Goal: Task Accomplishment & Management: Manage account settings

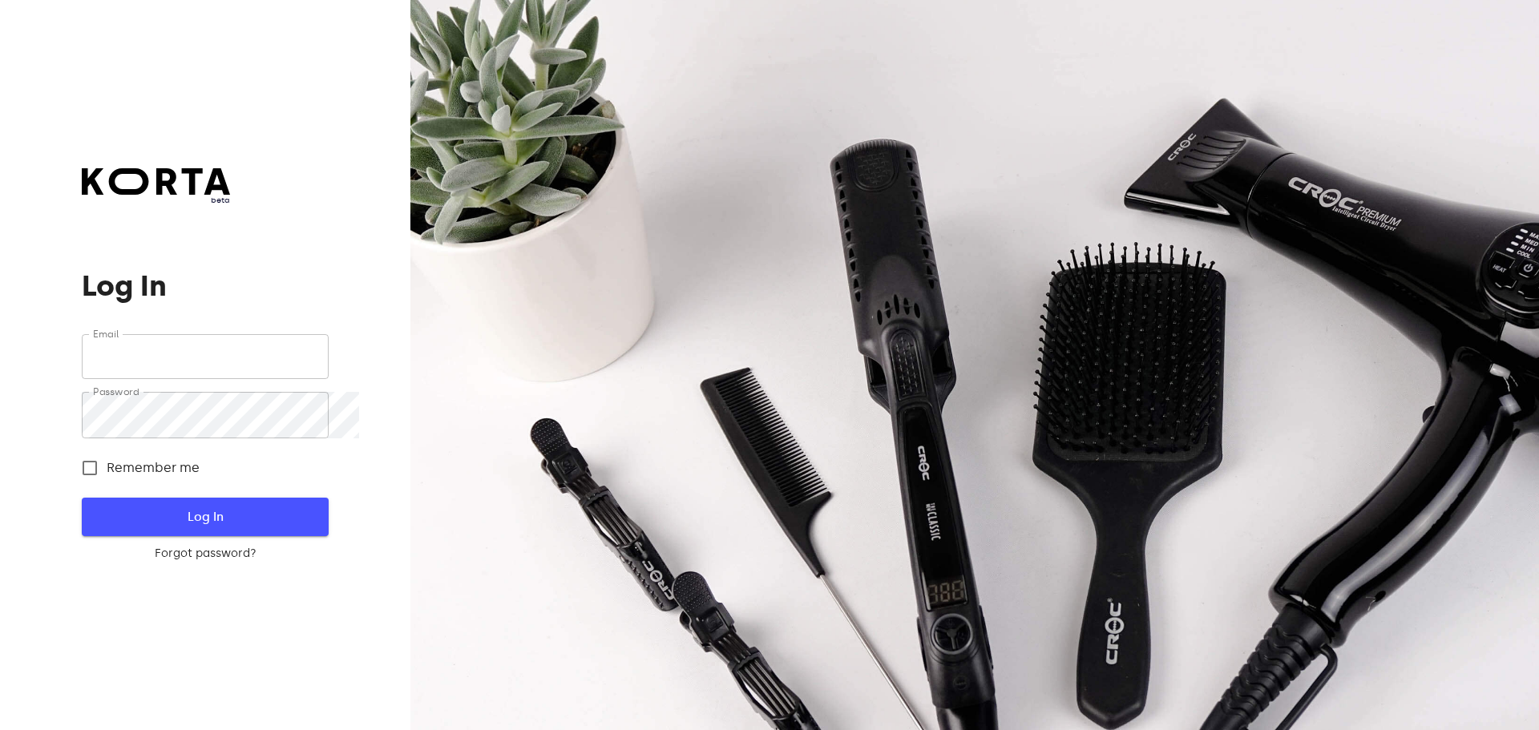
type input "sales@citywaxvilnius.lt"
click at [199, 514] on button "Log In" at bounding box center [205, 517] width 246 height 38
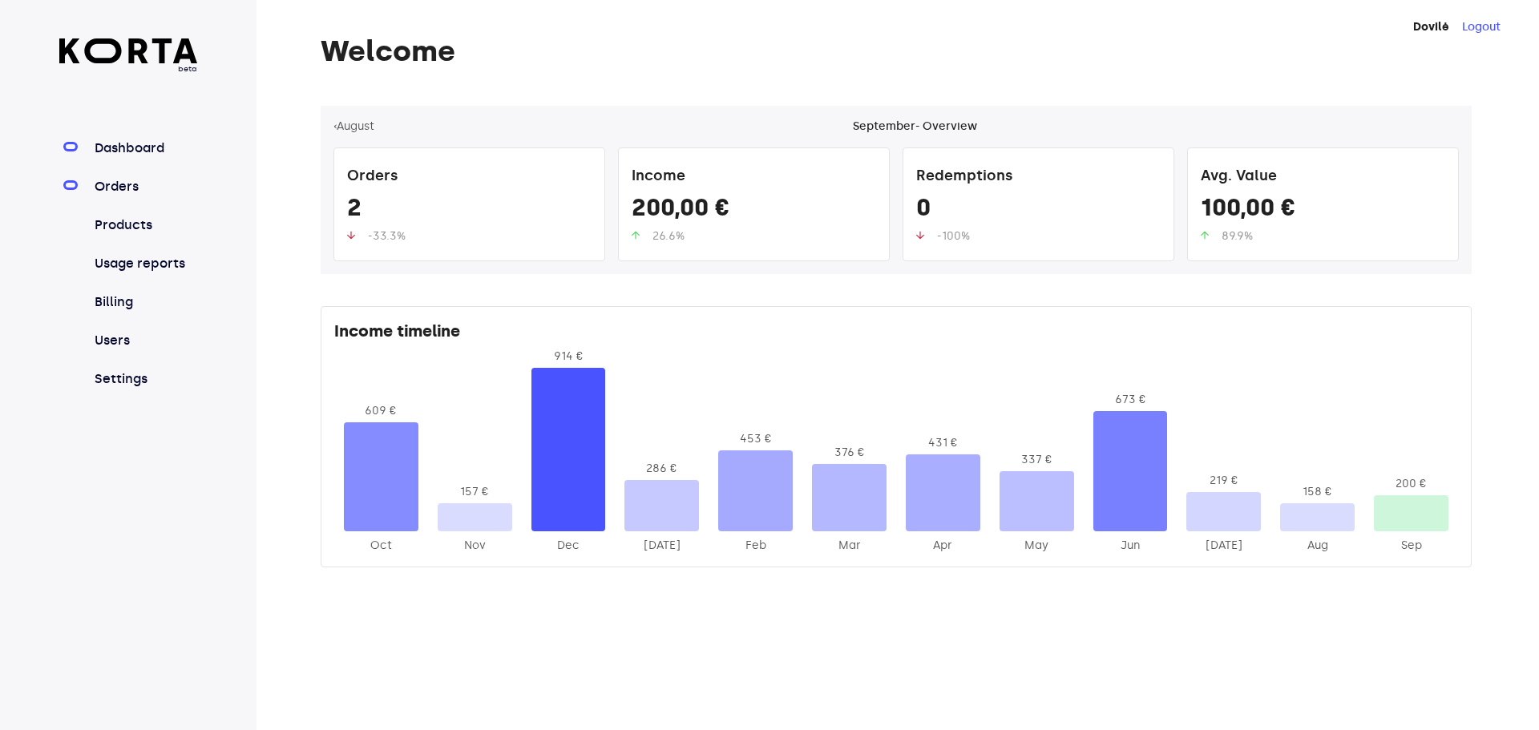
click at [142, 196] on link "Orders" at bounding box center [144, 186] width 107 height 19
